Goal: Check status: Check status

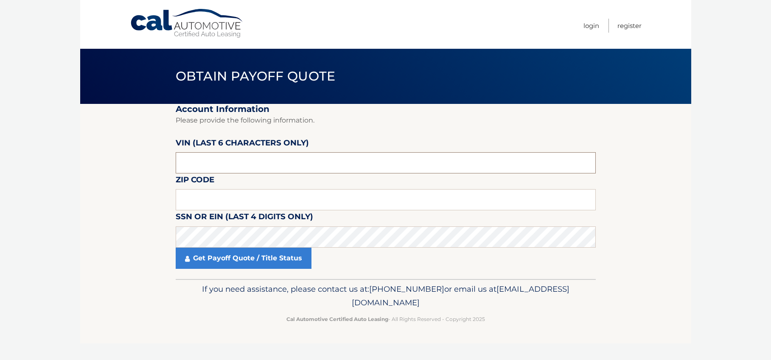
click at [258, 166] on input "text" at bounding box center [386, 162] width 420 height 21
click at [199, 162] on input "text" at bounding box center [386, 162] width 420 height 21
type input "3*****"
type input "037451"
click at [279, 200] on input "text" at bounding box center [386, 199] width 420 height 21
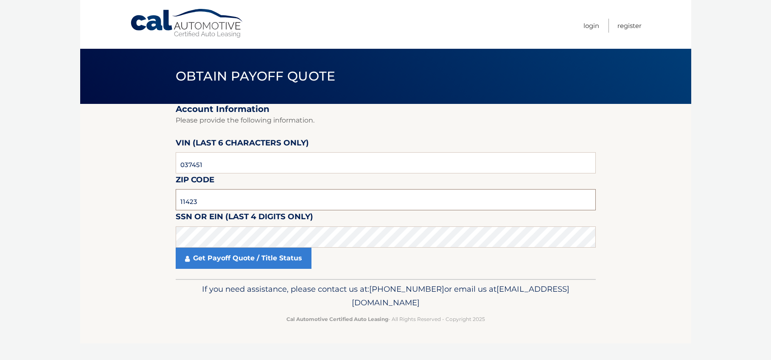
type input "11423"
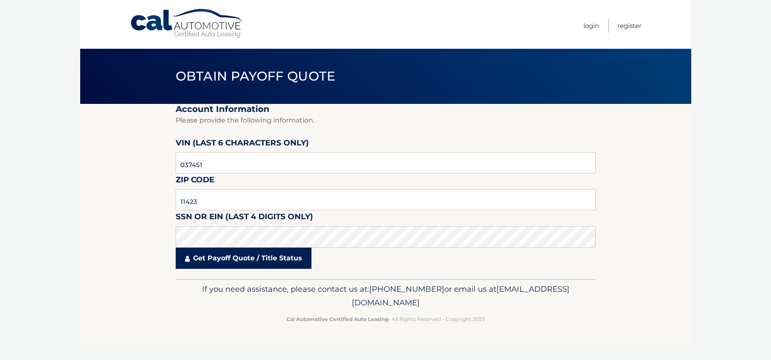
click at [232, 262] on link "Get Payoff Quote / Title Status" at bounding box center [244, 258] width 136 height 21
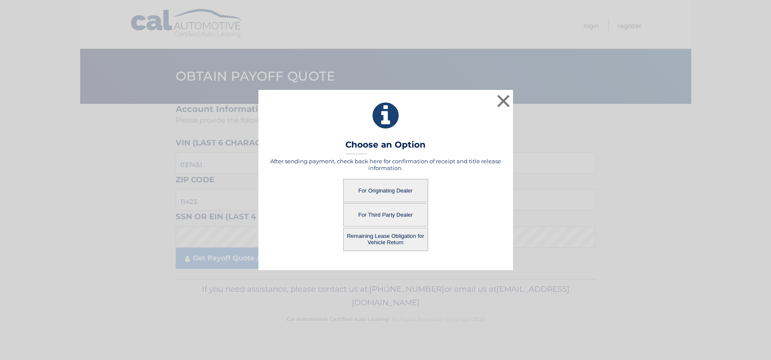
click at [383, 190] on button "For Originating Dealer" at bounding box center [385, 190] width 85 height 23
click at [384, 189] on button "For Originating Dealer" at bounding box center [385, 190] width 85 height 23
